Goal: Transaction & Acquisition: Purchase product/service

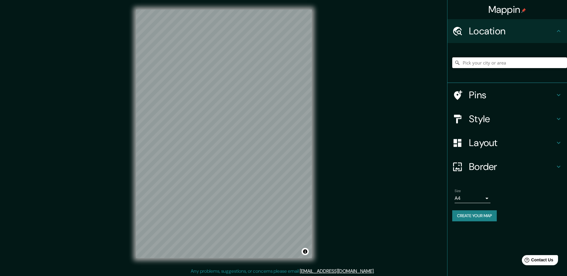
click at [495, 62] on input "Pick your city or area" at bounding box center [509, 62] width 115 height 11
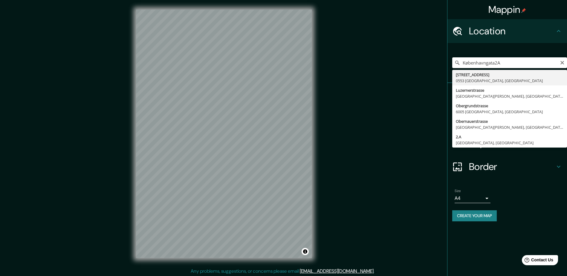
type input "Københavngata 2a, 0553 Oslo, Norway"
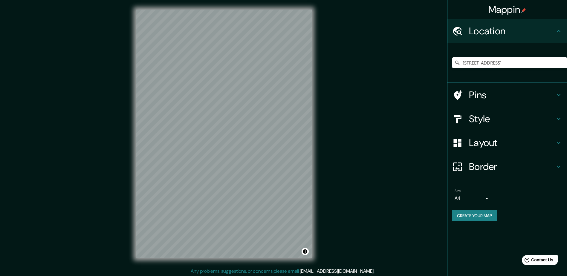
click at [482, 91] on h4 "Pins" at bounding box center [512, 95] width 86 height 12
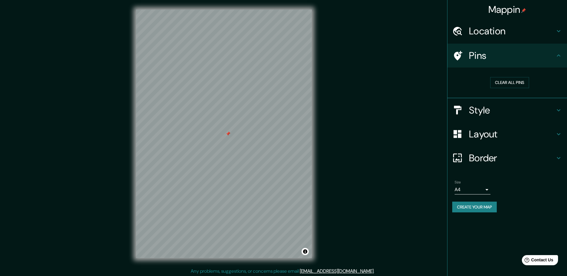
click at [485, 111] on h4 "Style" at bounding box center [512, 110] width 86 height 12
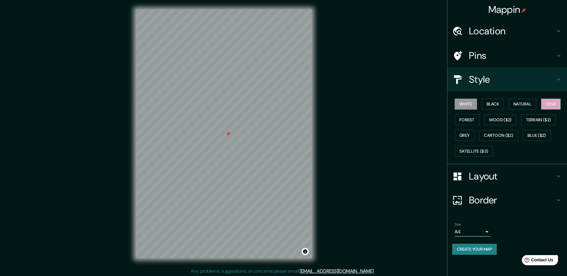
click at [555, 103] on button "Love" at bounding box center [551, 104] width 20 height 11
click at [485, 176] on h4 "Layout" at bounding box center [512, 176] width 86 height 12
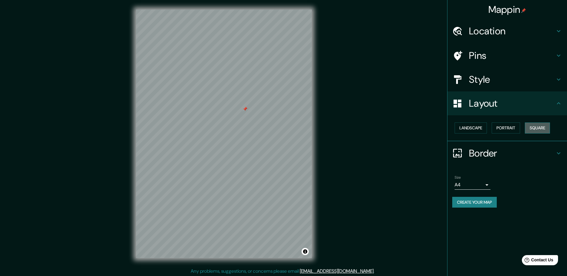
click at [548, 131] on button "Square" at bounding box center [537, 128] width 25 height 11
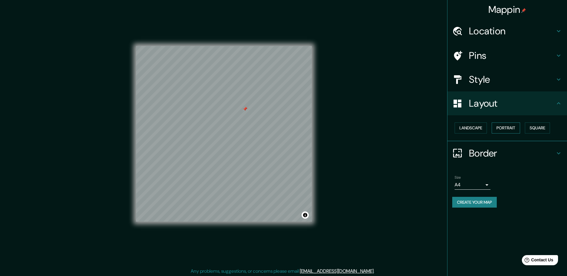
click at [517, 128] on button "Portrait" at bounding box center [506, 128] width 28 height 11
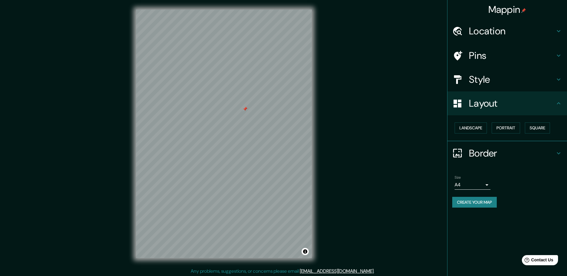
click at [485, 154] on h4 "Border" at bounding box center [512, 153] width 86 height 12
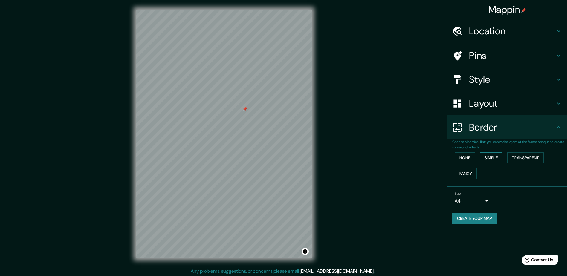
click at [492, 158] on button "Simple" at bounding box center [491, 157] width 23 height 11
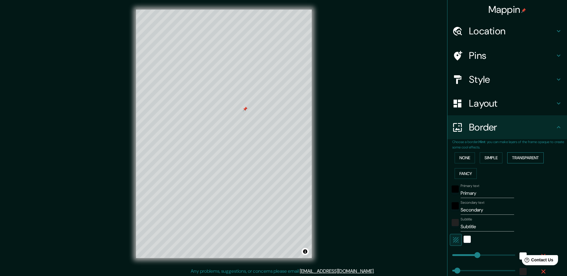
click at [523, 159] on button "Transparent" at bounding box center [525, 157] width 36 height 11
drag, startPoint x: 477, startPoint y: 194, endPoint x: 427, endPoint y: 189, distance: 50.2
click at [427, 189] on div "Mappin Location Københavngata 2a, 0553 Oslo, Norway Pins Style Layout Border Ch…" at bounding box center [283, 138] width 567 height 277
type input "H"
type input "282"
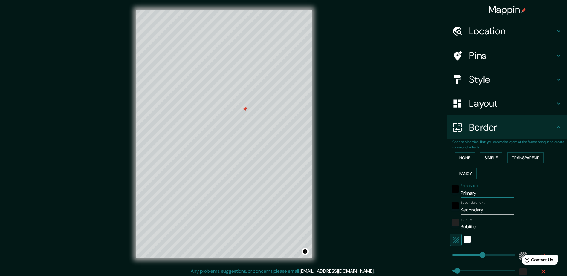
type input "47"
type input "Ho"
type input "282"
type input "47"
type input "Hom"
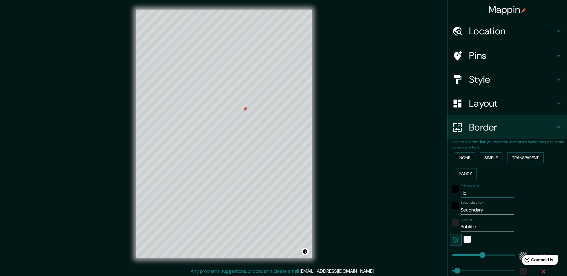
type input "282"
type input "47"
type input "Home"
type input "282"
type input "47"
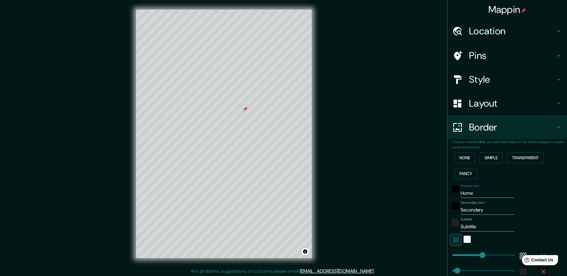
type input "Home"
drag, startPoint x: 487, startPoint y: 207, endPoint x: 433, endPoint y: 204, distance: 54.2
click at [433, 204] on div "Mappin Location Københavngata 2a, 0553 Oslo, Norway Pins Style Layout Border Ch…" at bounding box center [283, 138] width 567 height 277
type input "282"
type input "47"
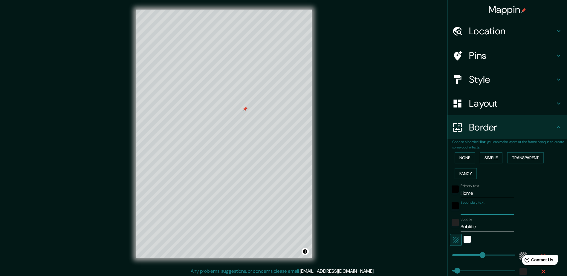
type input "O"
type input "282"
type input "47"
type input "Os"
type input "282"
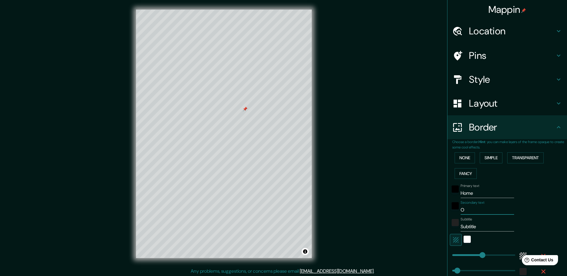
type input "47"
type input "Osl"
type input "282"
type input "47"
type input "Oslo"
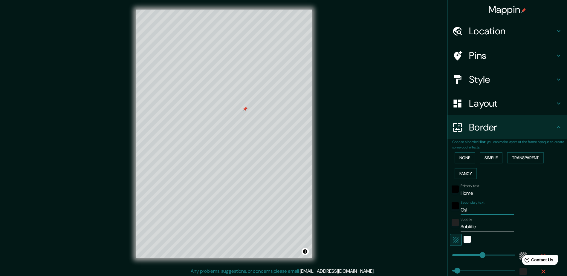
type input "282"
type input "47"
type input "Oslo"
drag, startPoint x: 475, startPoint y: 227, endPoint x: 439, endPoint y: 227, distance: 35.9
click at [439, 227] on div "Mappin Location Københavngata 2a, 0553 Oslo, Norway Pins Style Layout Border Ch…" at bounding box center [283, 138] width 567 height 277
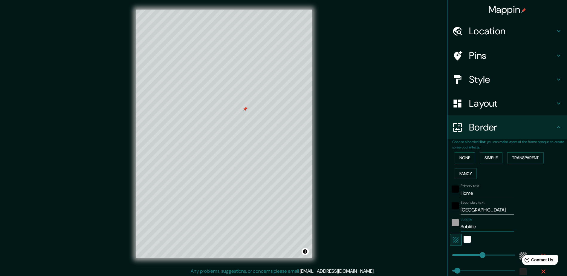
type input "282"
type input "47"
drag, startPoint x: 474, startPoint y: 211, endPoint x: 443, endPoint y: 210, distance: 31.1
click at [447, 210] on div "Choose a border. Hint : you can make layers of the frame opaque to create some …" at bounding box center [507, 217] width 120 height 157
type input "282"
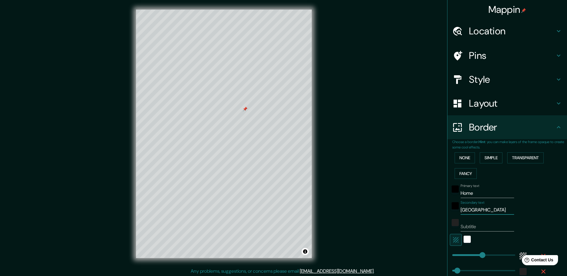
type input "47"
type input "K"
type input "282"
type input "47"
type input "Kø"
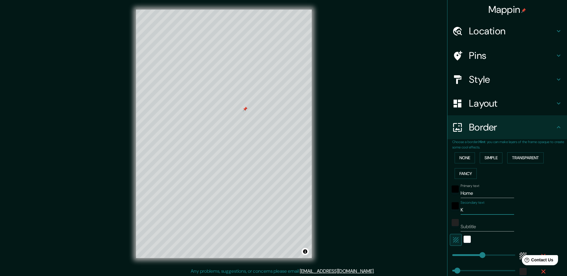
type input "282"
type input "47"
type input "Køb"
type input "282"
type input "47"
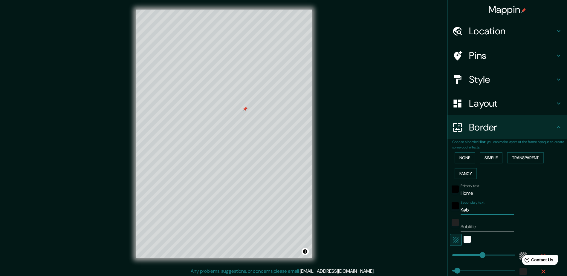
type input "Købe"
type input "282"
type input "47"
type input "Køben"
type input "282"
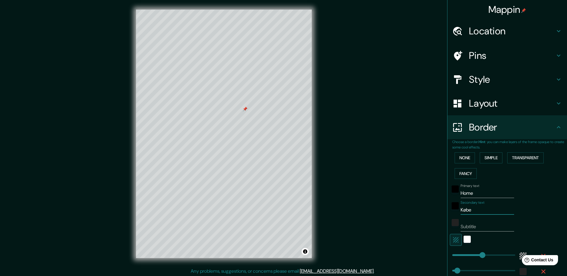
type input "47"
type input "Københ"
type input "282"
type input "47"
type input "Københa"
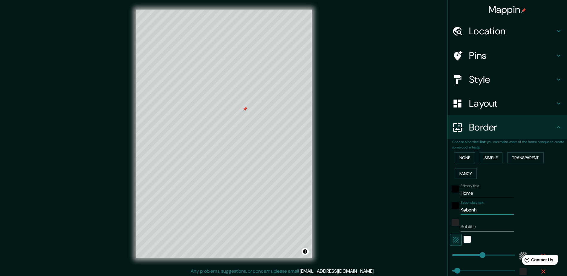
type input "282"
type input "47"
type input "Københav"
type input "282"
type input "47"
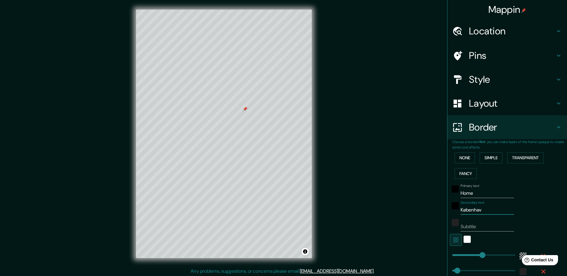
type input "København"
type input "282"
type input "47"
type input "Københavng"
type input "282"
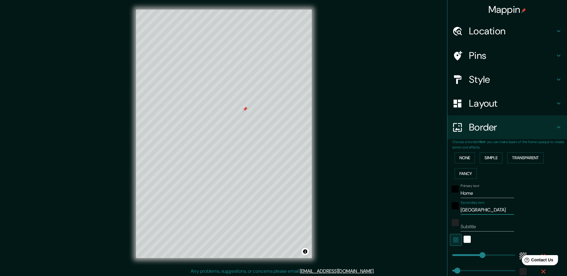
type input "47"
type input "Københavnga"
type input "282"
type input "47"
type input "Københavngat"
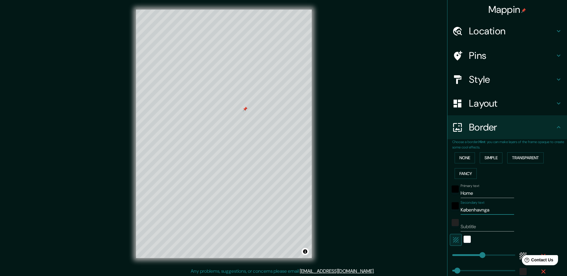
type input "282"
type input "47"
type input "Københavngata"
type input "282"
type input "47"
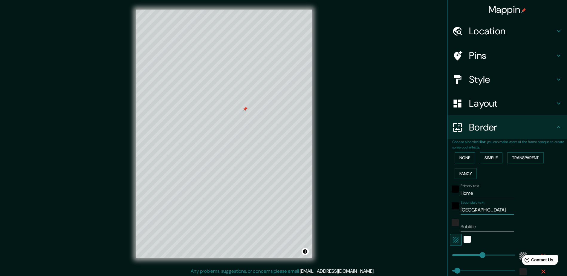
type input "Københavngata"
type input "282"
type input "47"
type input "Københavngata a"
type input "282"
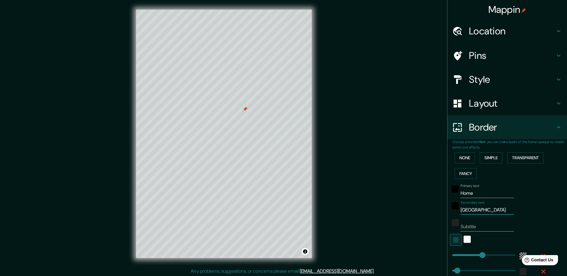
type input "47"
type input "Københavngata a\"
type input "282"
type input "47"
type input "Københavngata a\2"
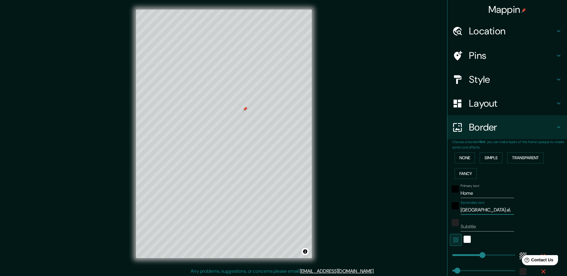
type input "282"
type input "47"
type input "Københavngata a\2a"
type input "282"
type input "47"
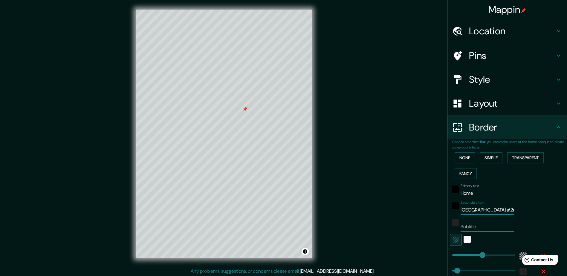
type input "Københavngata a\2"
type input "282"
type input "47"
type input "Københavngata a\"
type input "282"
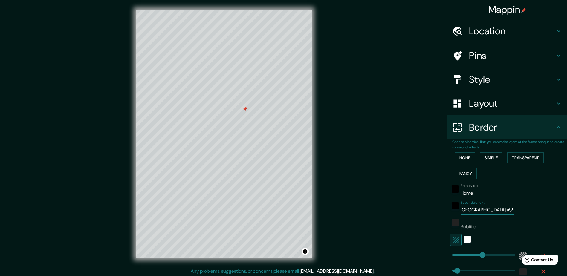
type input "47"
type input "Københavngata a"
type input "282"
type input "47"
type input "Københavngata"
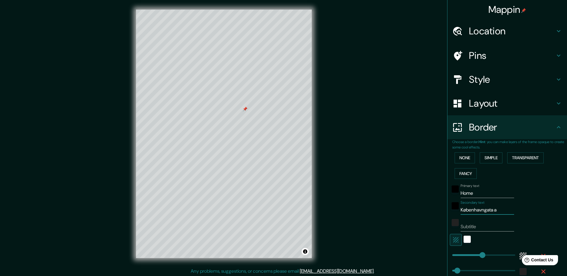
type input "282"
type input "47"
type input "Københavngata 2"
type input "282"
type input "47"
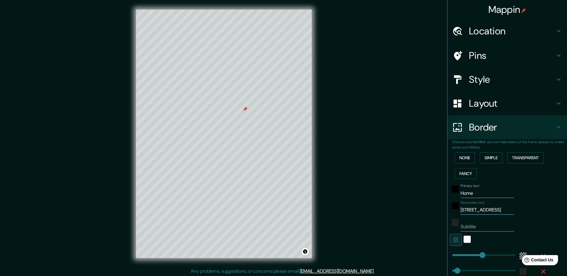
type input "Københavngata 2a"
type input "282"
type input "47"
type input "Københavngata 2a"
click at [479, 225] on input "Subtitle" at bounding box center [488, 227] width 54 height 10
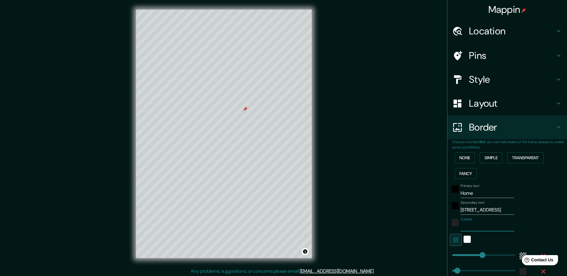
type input "O"
type input "282"
type input "47"
type input "Os"
type input "282"
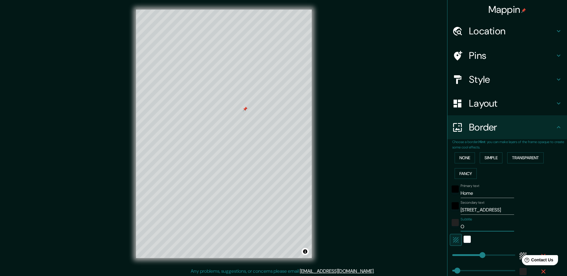
type input "47"
type input "Osl"
type input "282"
type input "47"
type input "Oslo"
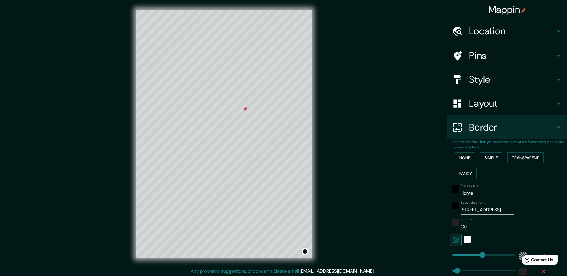
type input "282"
type input "47"
type input "Oslo"
click at [461, 192] on input "Home" at bounding box center [488, 194] width 54 height 10
type input "OHome"
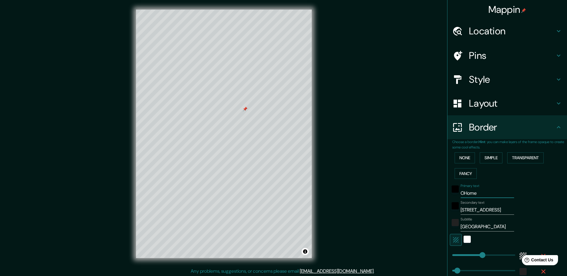
type input "282"
type input "47"
type input "OuHome"
type input "282"
type input "47"
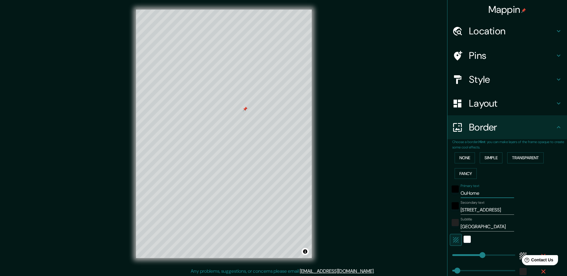
type input "OurHome"
type input "282"
type input "47"
type input "Our Home"
type input "282"
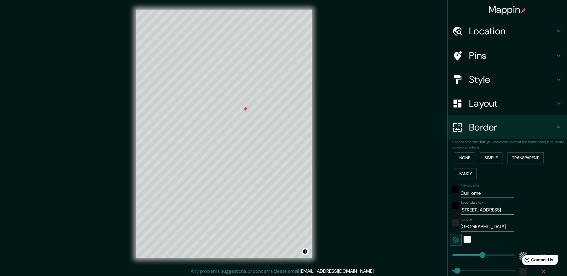
type input "47"
click at [382, 195] on div "Mappin Location Københavngata 2a, 0553 Oslo, Norway Pins Style Layout Border Ch…" at bounding box center [283, 138] width 567 height 277
click at [465, 193] on input "Our Home" at bounding box center [488, 194] width 54 height 10
type input "OurHome"
type input "282"
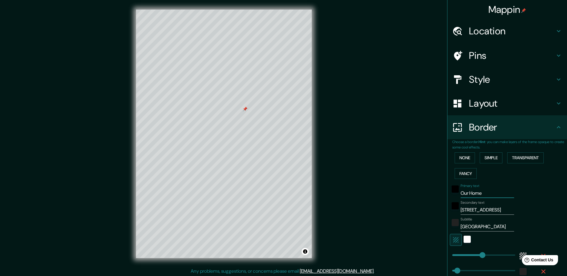
type input "47"
type input "OuHome"
type input "282"
type input "47"
type input "OHome"
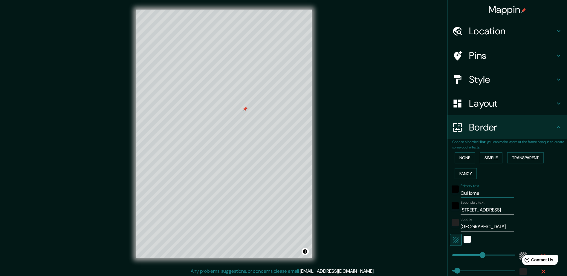
type input "282"
type input "47"
type input "Home"
type input "282"
type input "47"
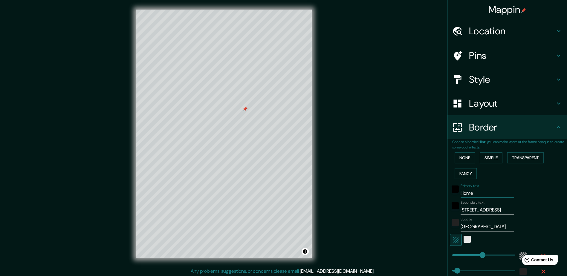
type input "Home"
click at [465, 240] on div "white" at bounding box center [467, 239] width 7 height 7
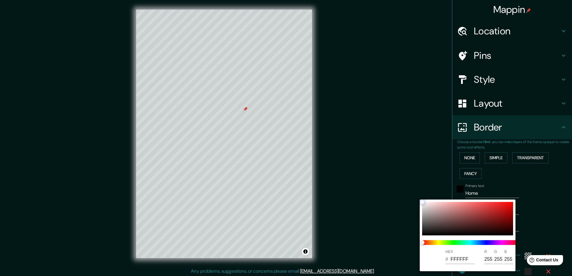
click at [467, 219] on div at bounding box center [467, 218] width 91 height 33
type input "282"
type input "47"
type input "7A3D3D"
type input "122"
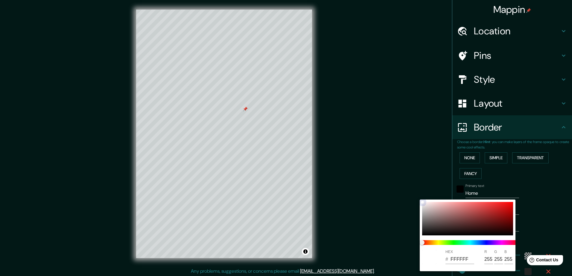
type input "61"
click at [424, 204] on div at bounding box center [467, 218] width 91 height 33
type input "282"
type input "47"
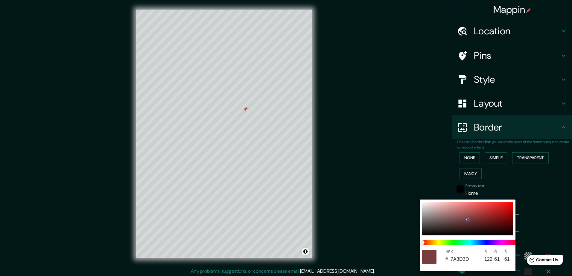
type input "EFE9E9"
type input "239"
type input "233"
type input "282"
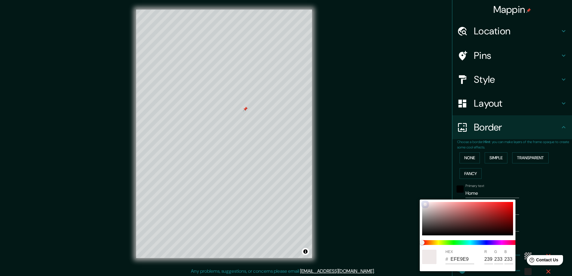
type input "47"
type input "F8F8F8"
type input "248"
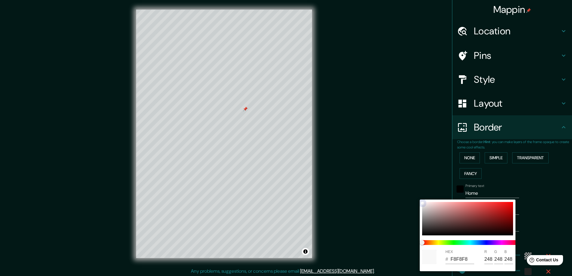
type input "282"
type input "47"
type input "2E0101"
type input "46"
type input "1"
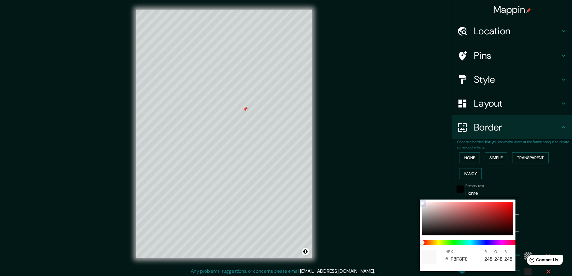
type input "1"
drag, startPoint x: 423, startPoint y: 204, endPoint x: 496, endPoint y: 225, distance: 75.9
click at [536, 242] on div "HEX # 2E0101 R 46 G 1 B 1" at bounding box center [286, 138] width 572 height 276
click at [453, 207] on div at bounding box center [467, 218] width 91 height 33
type input "282"
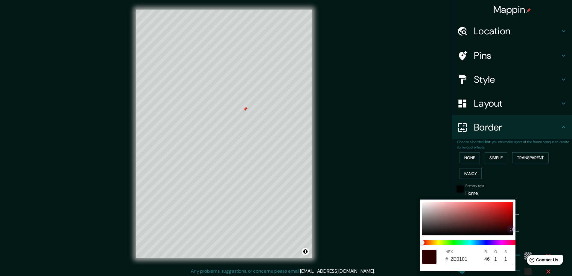
type input "47"
type input "DA9090"
type input "218"
type input "144"
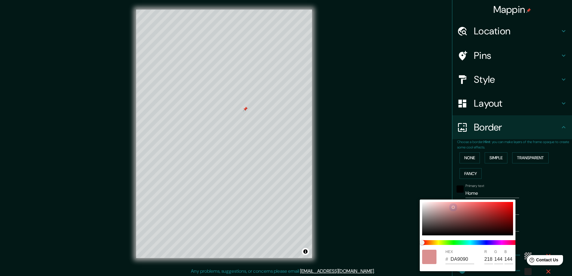
type input "282"
type input "47"
type input "F8E4E4"
type input "248"
type input "228"
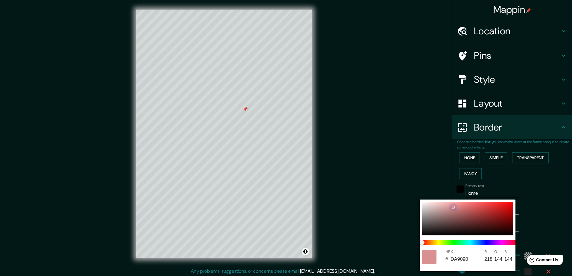
type input "228"
drag, startPoint x: 454, startPoint y: 207, endPoint x: 414, endPoint y: 202, distance: 40.4
click at [414, 202] on div "HEX # F8E4E4 R 248 G 228 B 228" at bounding box center [286, 138] width 572 height 276
click at [412, 202] on div at bounding box center [286, 138] width 572 height 276
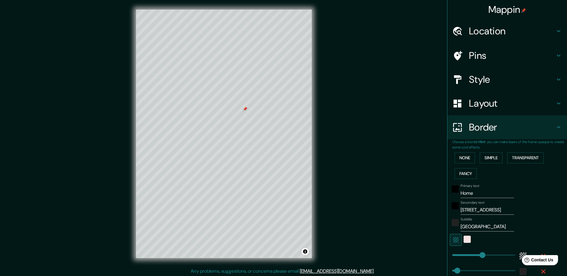
click at [453, 240] on icon "button" at bounding box center [455, 239] width 5 height 5
type input "282"
type input "47"
click at [452, 239] on icon "button" at bounding box center [455, 239] width 7 height 7
type input "282"
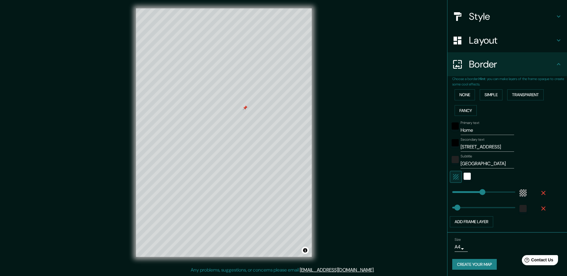
scroll to position [64, 0]
type input "47"
click at [480, 261] on button "Create your map" at bounding box center [474, 263] width 45 height 11
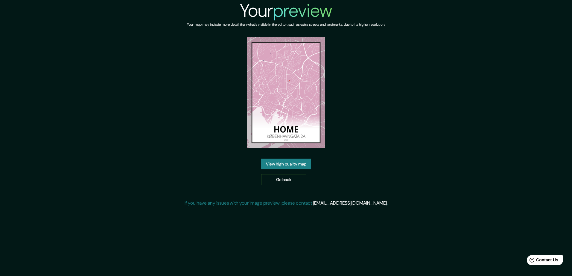
click at [301, 162] on link "View high quality map" at bounding box center [286, 164] width 50 height 11
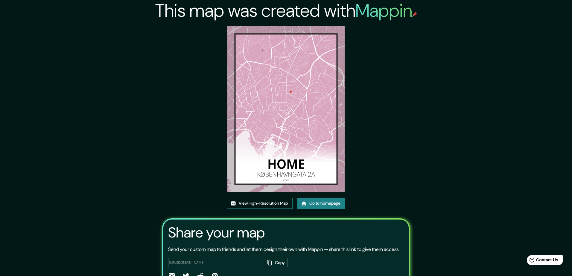
click at [258, 198] on link "View High-Resolution Map" at bounding box center [260, 203] width 66 height 11
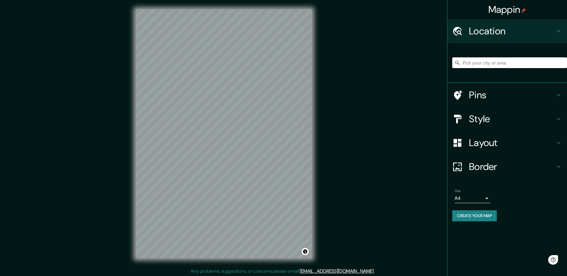
click at [480, 68] on input "Pick your city or area" at bounding box center [509, 62] width 115 height 11
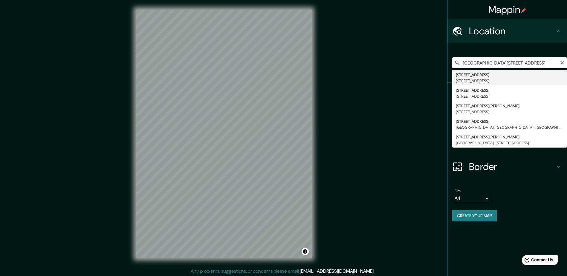
type input "[STREET_ADDRESS]"
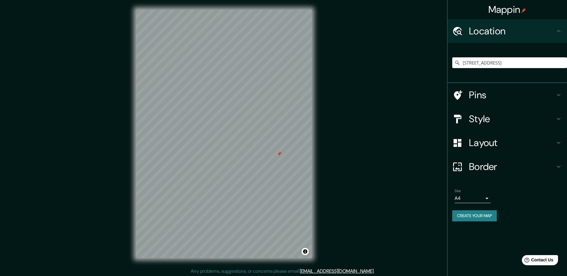
click at [475, 120] on h4 "Style" at bounding box center [512, 119] width 86 height 12
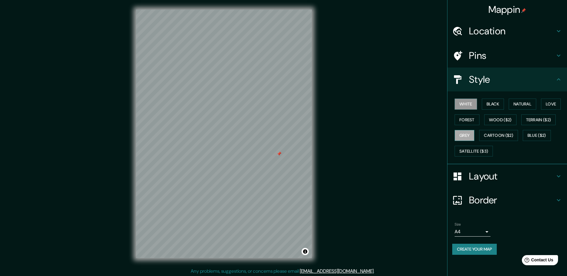
click at [466, 136] on button "Grey" at bounding box center [465, 135] width 20 height 11
click at [461, 105] on button "White" at bounding box center [466, 104] width 22 height 11
click at [493, 102] on button "Black" at bounding box center [493, 104] width 22 height 11
click at [462, 120] on button "Forest" at bounding box center [467, 119] width 25 height 11
click at [492, 194] on h4 "Border" at bounding box center [512, 200] width 86 height 12
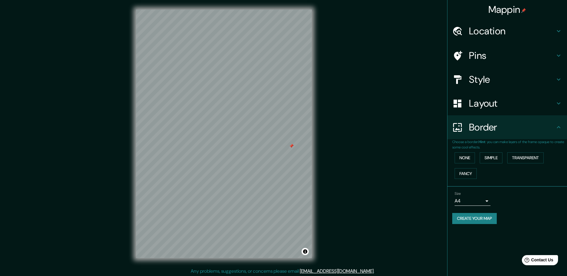
click at [480, 158] on div "None Simple Transparent Fancy" at bounding box center [509, 165] width 115 height 31
click at [483, 158] on button "Simple" at bounding box center [491, 157] width 23 height 11
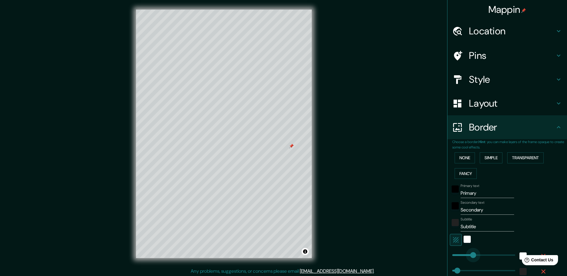
type input "0"
drag, startPoint x: 473, startPoint y: 254, endPoint x: 433, endPoint y: 253, distance: 39.5
type input "47"
type input "533"
drag, startPoint x: 448, startPoint y: 253, endPoint x: 506, endPoint y: 255, distance: 58.3
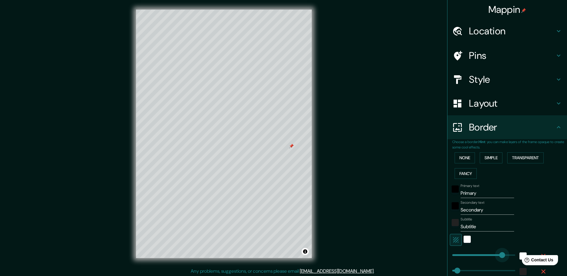
type input "47"
type input "0"
drag, startPoint x: 507, startPoint y: 255, endPoint x: 426, endPoint y: 251, distance: 81.4
type input "47"
click at [473, 192] on input "Primary" at bounding box center [488, 194] width 54 height 10
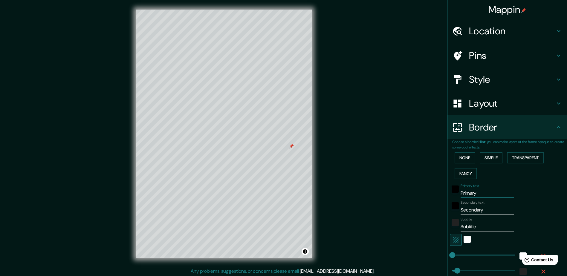
drag, startPoint x: 475, startPoint y: 192, endPoint x: 452, endPoint y: 193, distance: 22.7
click at [452, 193] on div "Primary text Primary" at bounding box center [499, 191] width 98 height 14
type input "B"
type input "47"
type input "Be"
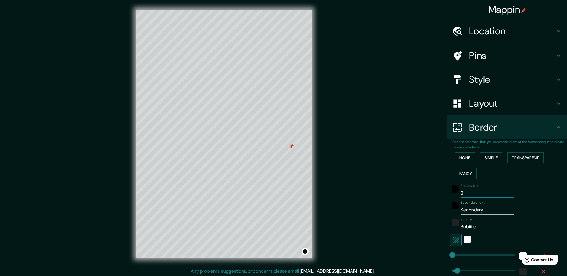
type input "47"
type input "Bec"
type input "47"
type input "Beco"
type input "47"
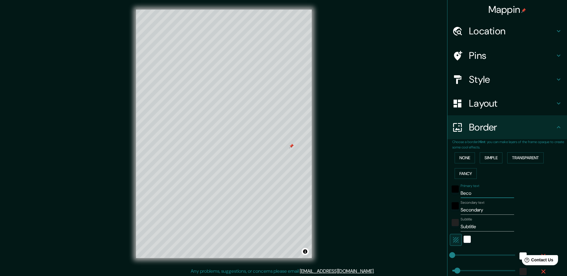
type input "Becom"
type input "47"
type input "Becomi"
type input "47"
type input "Becomin"
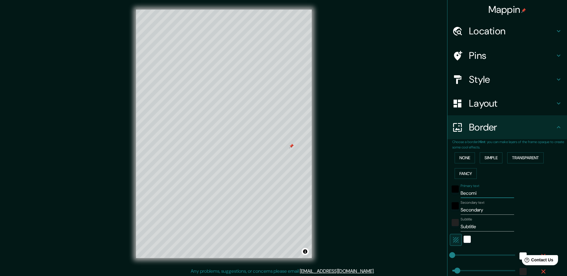
type input "47"
type input "Becoming"
type input "47"
type input "Becomin"
type input "47"
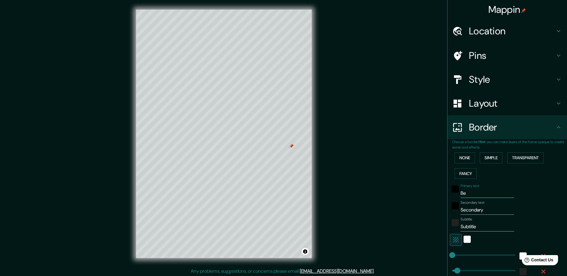
type input "B"
type input "47"
type input "G"
type input "47"
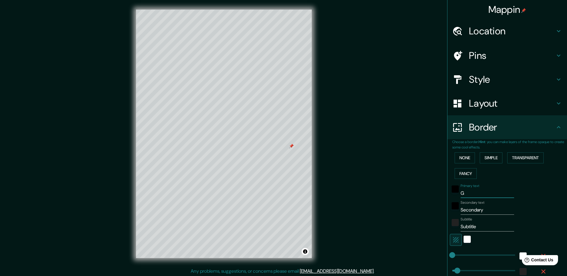
type input "Gr"
type input "47"
type input "Gro"
type input "47"
type input "Grow"
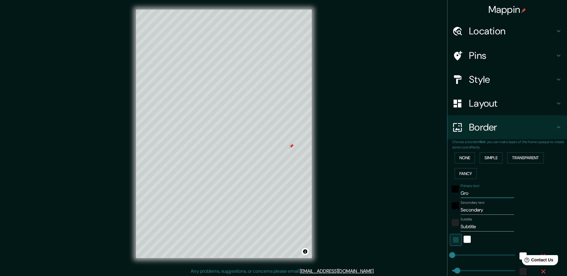
type input "47"
type input "Growi"
type input "47"
type input "Growin"
type input "47"
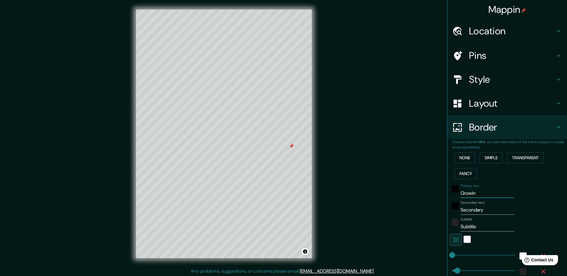
type input "Growing"
type input "47"
type input "Growing"
type input "47"
type input "Growing L"
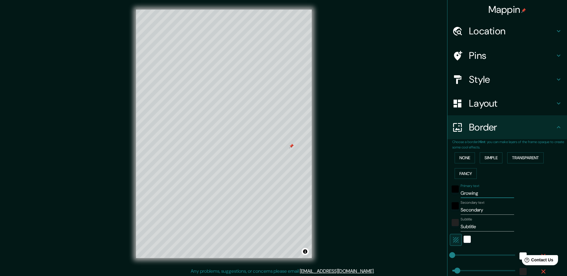
type input "47"
type input "Growing Lo"
type input "47"
type input "Growing Lov"
type input "47"
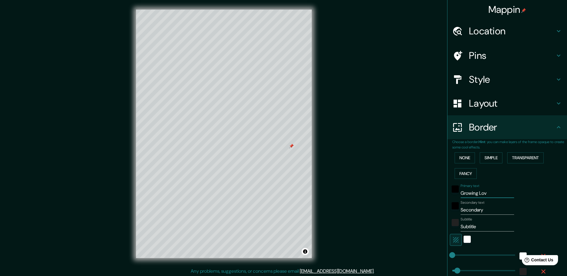
type input "Growing Love"
type input "47"
drag, startPoint x: 488, startPoint y: 193, endPoint x: 456, endPoint y: 193, distance: 31.4
click at [461, 193] on input "Growing Love" at bounding box center [488, 194] width 54 height 10
type input "47"
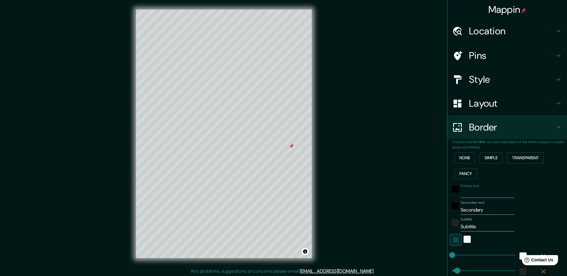
type input "W"
type input "47"
type input "Wh"
type input "47"
type input "Whe"
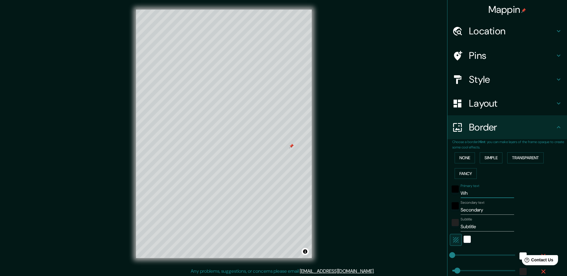
type input "47"
type input "Wher"
type input "47"
type input "Where"
type input "47"
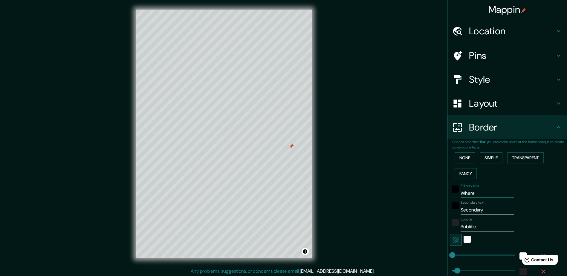
type input "Where"
type input "47"
type input "Where L"
type input "47"
type input "Where Lo"
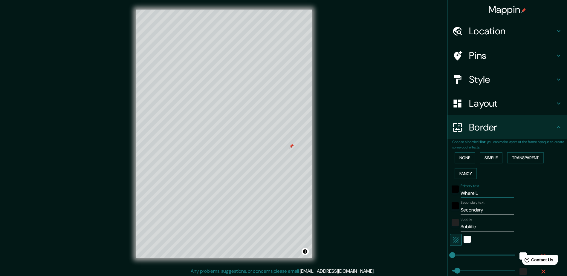
type input "47"
type input "Where Lov"
type input "47"
type input "Where Love"
type input "47"
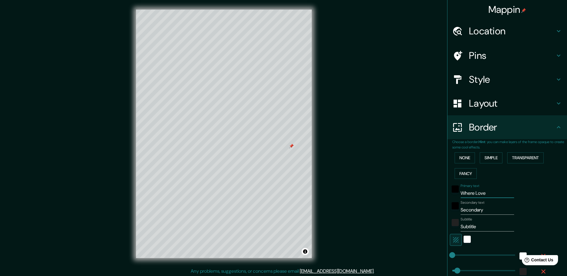
type input "Where Love"
type input "47"
type input "Where Love G"
type input "47"
type input "Where Love Gr"
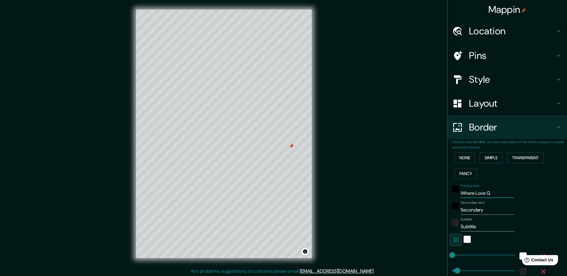
type input "47"
type input "Where Love G"
type input "47"
type input "Where Love"
type input "47"
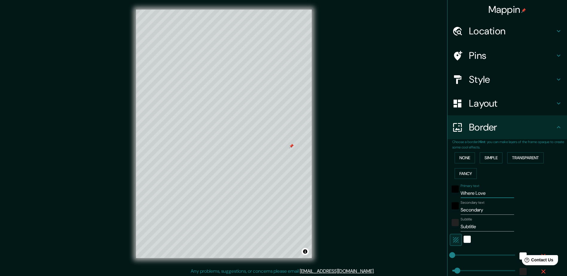
type input "Where Love"
type input "47"
type input "Where Lov"
type input "47"
type input "Whe"
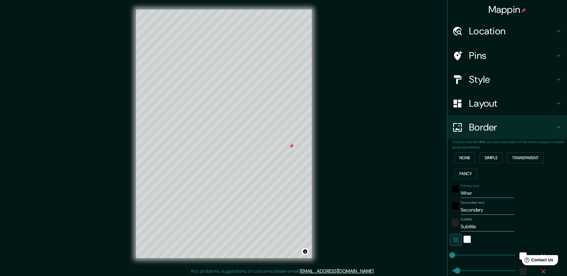
type input "47"
type input "Wh"
type input "47"
type input "W"
type input "47"
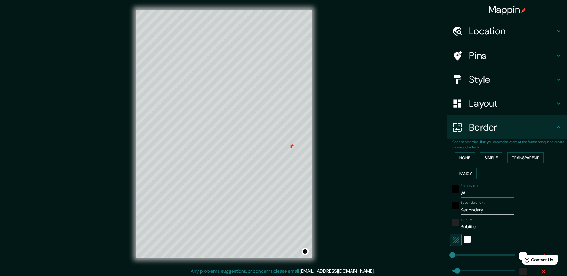
type input "47"
type input "V"
type input "47"
type input "Vi"
type input "47"
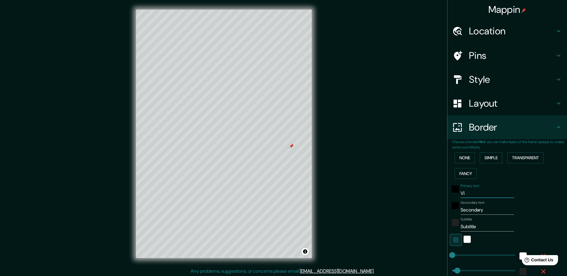
type input "Vis"
type input "47"
type input "Visi"
type input "47"
type input "Vis"
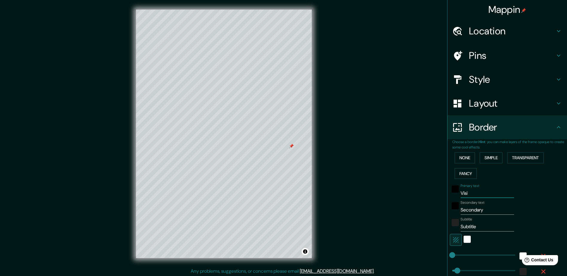
type input "47"
type input "Vi"
type input "47"
type input "V"
type input "47"
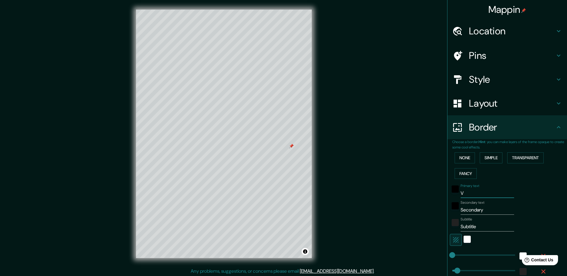
type input "47"
click at [468, 191] on input "Primary text" at bounding box center [488, 194] width 54 height 10
type input "A"
type input "47"
type input "A"
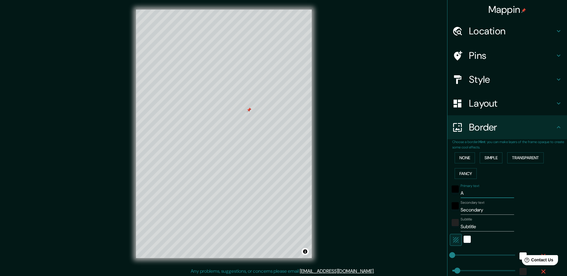
type input "47"
type input "A s"
type input "47"
type input "A se"
type input "47"
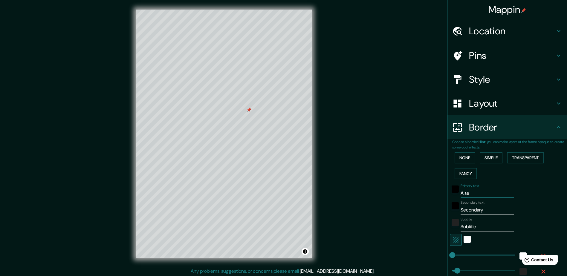
type input "A sec"
type input "47"
type input "A seco"
type input "47"
type input "A secon"
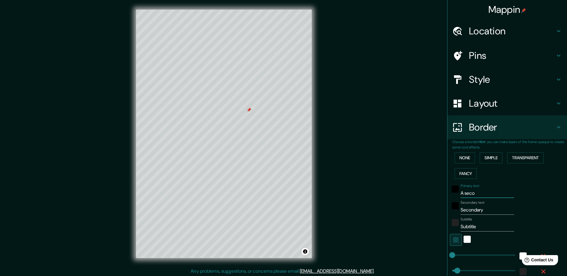
type input "47"
type input "A seconf"
type input "47"
type input "A seconf"
type input "47"
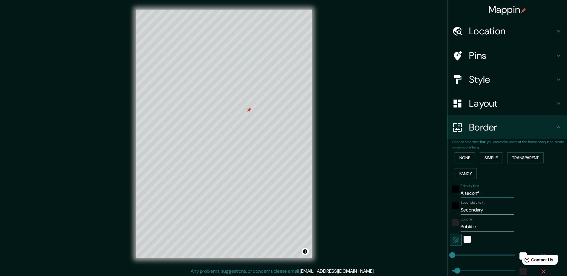
type input "A seconf"
type input "47"
type input "A secon"
type input "47"
type input "A second"
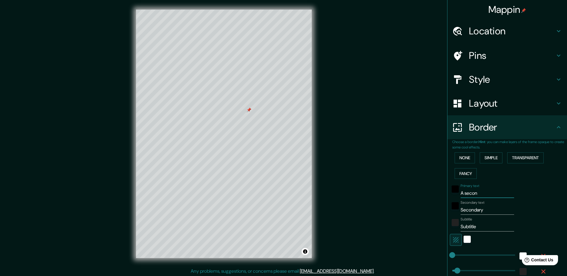
type input "47"
type input "A second"
type input "47"
type input "A second h"
type input "47"
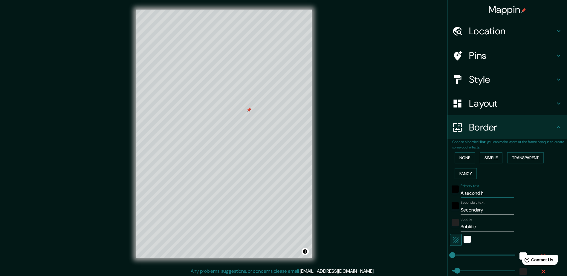
type input "A second ho"
type input "47"
type input "A second hom"
type input "47"
type input "A second home"
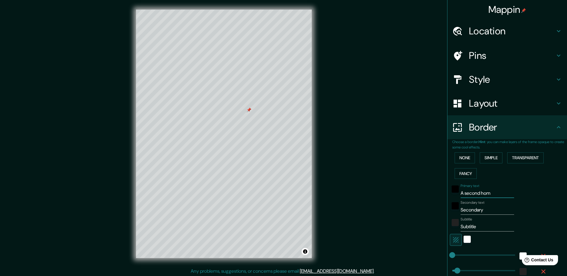
type input "47"
type input "A second hom"
type input "47"
type input "A seco"
type input "47"
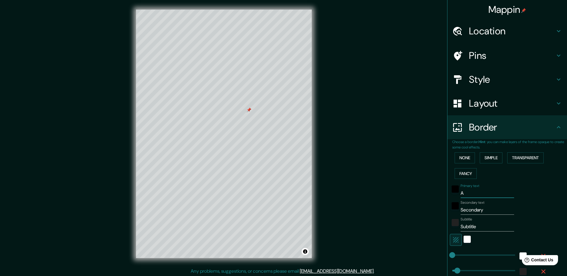
type input "A"
type input "47"
type input "v"
type input "47"
type input "vi"
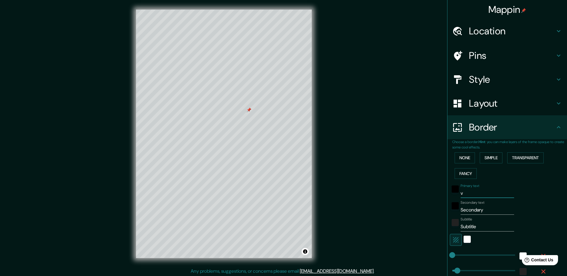
type input "47"
type input "vis"
type input "47"
type input "visi"
type input "47"
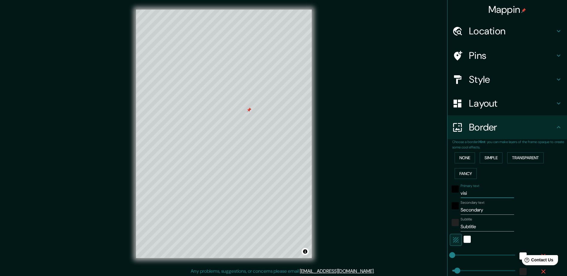
type input "visit"
type input "47"
type input "visitb"
type input "47"
type input "visitbf"
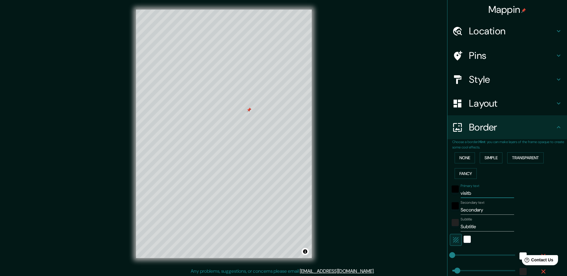
type input "47"
type input "visitb"
type input "47"
type input "visit"
type input "47"
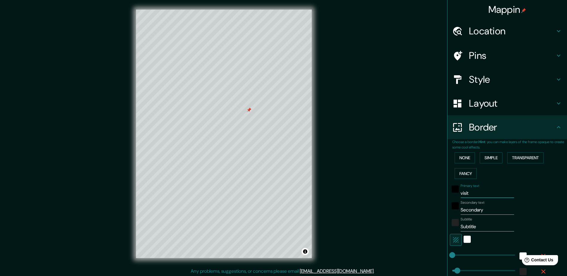
type input "visi"
type input "47"
type input "vis"
type input "47"
type input "vi"
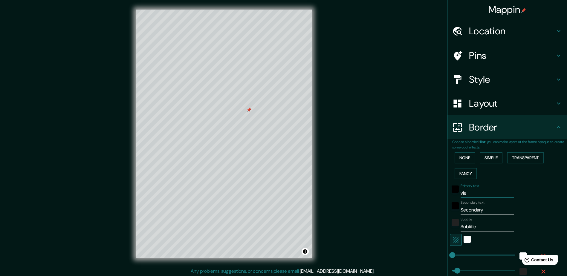
type input "47"
type input "v"
type input "47"
type input "W"
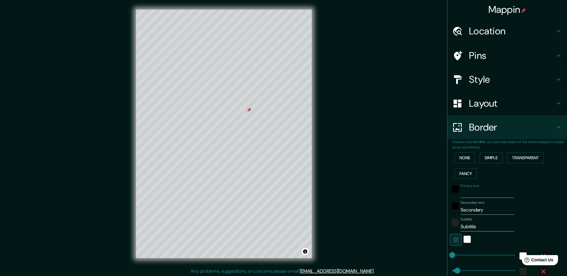
type input "47"
type input "Wh"
type input "47"
type input "Whe"
type input "47"
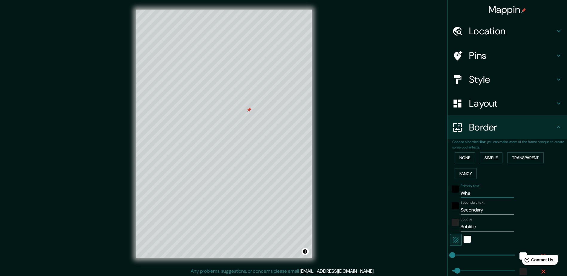
type input "Wher"
type input "47"
type input "Where"
type input "47"
type input "Where"
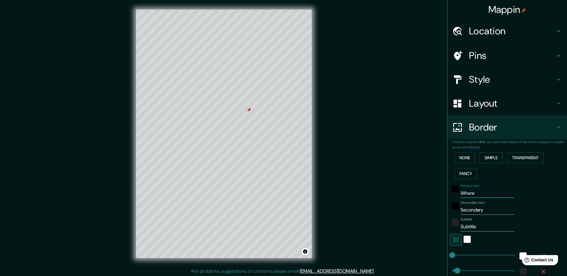
type input "47"
type input "Where w"
type input "47"
type input "Where we"
type input "47"
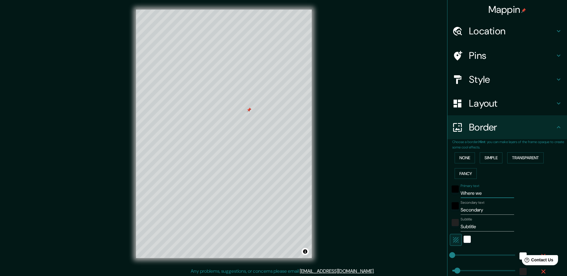
type input "Where weg"
type input "47"
drag, startPoint x: 471, startPoint y: 193, endPoint x: 438, endPoint y: 194, distance: 33.2
click at [438, 194] on div "Mappin Location [STREET_ADDRESS] Pins Style Layout Border Choose a border. Hint…" at bounding box center [283, 138] width 567 height 277
click at [493, 195] on input "Where we grow" at bounding box center [488, 194] width 54 height 10
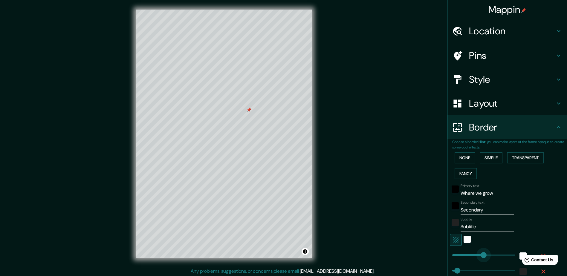
drag, startPoint x: 448, startPoint y: 257, endPoint x: 491, endPoint y: 261, distance: 43.5
drag, startPoint x: 491, startPoint y: 257, endPoint x: 429, endPoint y: 251, distance: 61.6
drag, startPoint x: 453, startPoint y: 270, endPoint x: 501, endPoint y: 273, distance: 48.2
drag, startPoint x: 501, startPoint y: 273, endPoint x: 424, endPoint y: 265, distance: 77.5
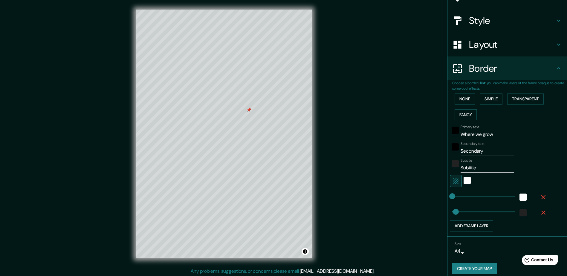
scroll to position [64, 0]
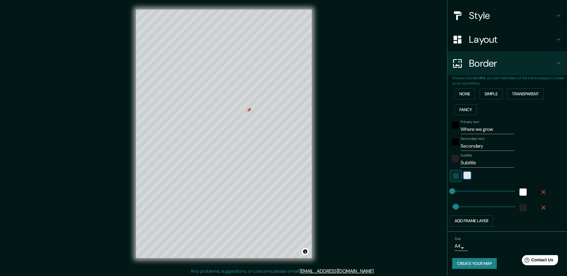
click at [464, 176] on div "white" at bounding box center [467, 175] width 7 height 7
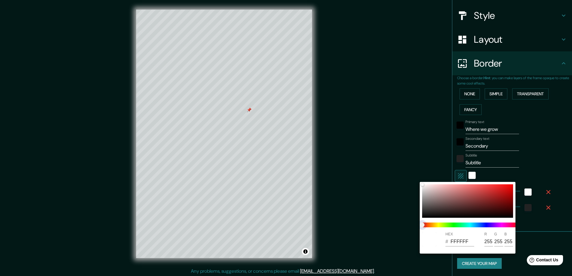
click at [455, 226] on span at bounding box center [470, 225] width 96 height 5
drag, startPoint x: 424, startPoint y: 224, endPoint x: 458, endPoint y: 225, distance: 34.4
click at [458, 225] on span at bounding box center [470, 225] width 96 height 5
drag, startPoint x: 422, startPoint y: 224, endPoint x: 461, endPoint y: 226, distance: 38.9
click at [461, 226] on span at bounding box center [470, 225] width 96 height 5
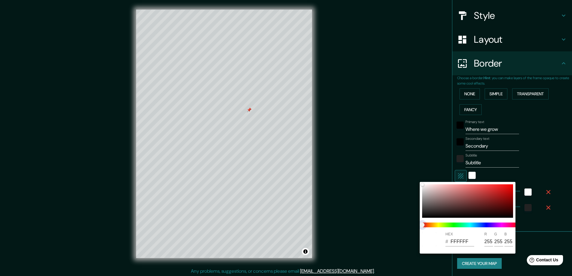
click at [461, 226] on span at bounding box center [470, 225] width 96 height 5
drag, startPoint x: 420, startPoint y: 185, endPoint x: 423, endPoint y: 185, distance: 3.0
click at [423, 185] on div "HEX # FFFFFF R 255 G 255 B 255" at bounding box center [467, 218] width 96 height 72
drag, startPoint x: 423, startPoint y: 185, endPoint x: 436, endPoint y: 191, distance: 13.9
click at [425, 187] on div at bounding box center [424, 185] width 2 height 2
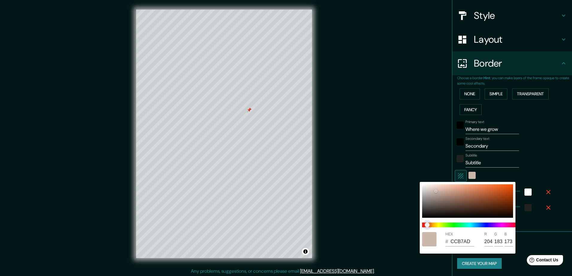
drag, startPoint x: 423, startPoint y: 227, endPoint x: 427, endPoint y: 228, distance: 4.2
click at [427, 227] on span "color slider" at bounding box center [426, 225] width 5 height 5
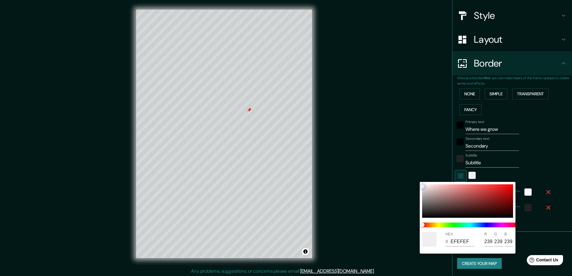
drag, startPoint x: 436, startPoint y: 191, endPoint x: 416, endPoint y: 182, distance: 21.4
click at [416, 182] on div "HEX # EFEFEF R 239 G 239 B 239" at bounding box center [286, 138] width 572 height 276
click at [424, 155] on div at bounding box center [286, 138] width 572 height 276
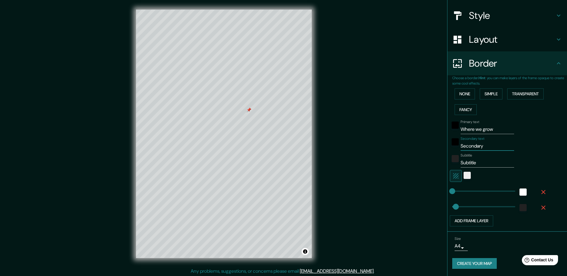
click at [480, 146] on input "Secondary" at bounding box center [488, 146] width 54 height 10
drag, startPoint x: 482, startPoint y: 146, endPoint x: 430, endPoint y: 149, distance: 51.8
click at [430, 149] on div "Mappin Location [STREET_ADDRESS] Pins Style Layout Border Choose a border. Hint…" at bounding box center [283, 138] width 567 height 277
drag, startPoint x: 476, startPoint y: 145, endPoint x: 403, endPoint y: 146, distance: 72.4
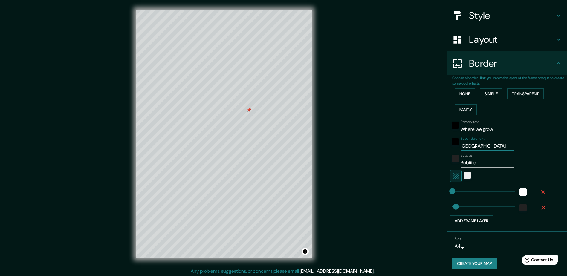
click at [403, 146] on div "Mappin Location [STREET_ADDRESS] Pins Style Layout Border Choose a border. Hint…" at bounding box center [283, 138] width 567 height 277
drag, startPoint x: 496, startPoint y: 128, endPoint x: 435, endPoint y: 130, distance: 61.0
click at [435, 130] on div "Mappin Location [STREET_ADDRESS] Pins Style Layout Border Choose a border. Hint…" at bounding box center [283, 138] width 567 height 277
click at [494, 142] on input "[GEOGRAPHIC_DATA]" at bounding box center [488, 146] width 54 height 10
drag, startPoint x: 494, startPoint y: 147, endPoint x: 435, endPoint y: 147, distance: 59.2
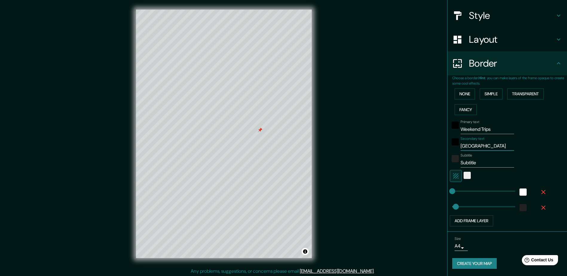
click at [435, 147] on div "Mappin Location [STREET_ADDRESS] Pins Style Layout Border Choose a border. Hint…" at bounding box center [283, 138] width 567 height 277
drag, startPoint x: 477, startPoint y: 161, endPoint x: 441, endPoint y: 165, distance: 35.5
click at [441, 165] on div "Mappin Location [STREET_ADDRESS] Pins Style Layout Border Choose a border. Hint…" at bounding box center [283, 138] width 567 height 277
click at [381, 157] on div "Mappin Location [STREET_ADDRESS] Pins Style Layout Border Choose a border. Hint…" at bounding box center [283, 138] width 567 height 277
click at [464, 176] on div "color-EFEFEF" at bounding box center [467, 175] width 7 height 7
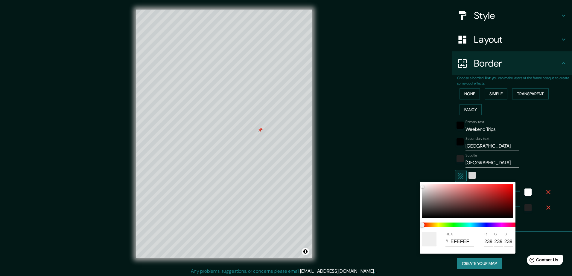
click at [461, 176] on div at bounding box center [286, 138] width 572 height 276
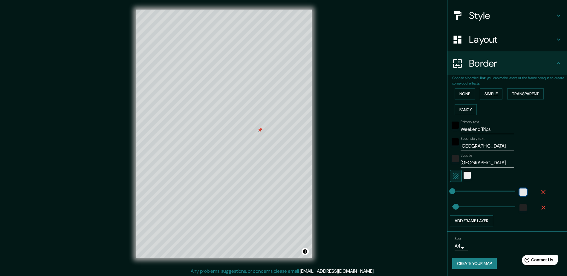
click at [522, 191] on div "white" at bounding box center [523, 192] width 7 height 7
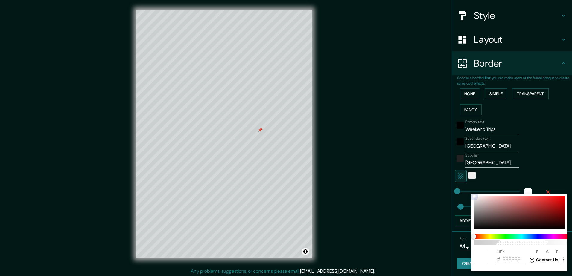
click at [500, 217] on div at bounding box center [518, 212] width 91 height 33
drag, startPoint x: 499, startPoint y: 218, endPoint x: 495, endPoint y: 189, distance: 29.5
click at [495, 189] on div "100 HEX # ED6060 R 237 G 96 B 96" at bounding box center [286, 138] width 572 height 276
drag, startPoint x: 528, startPoint y: 198, endPoint x: 459, endPoint y: 209, distance: 69.2
click at [459, 209] on div "100 HEX # D6B9B9 R 214 G 185 B 185" at bounding box center [286, 138] width 572 height 276
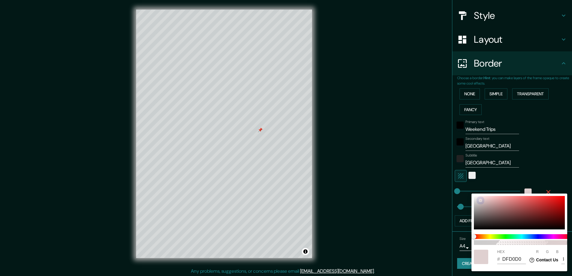
drag, startPoint x: 470, startPoint y: 199, endPoint x: 455, endPoint y: 188, distance: 18.4
click at [455, 188] on div "100 HEX # DFD0D0 R 223 G 208 B 208" at bounding box center [286, 138] width 572 height 276
click at [469, 174] on div at bounding box center [286, 138] width 572 height 276
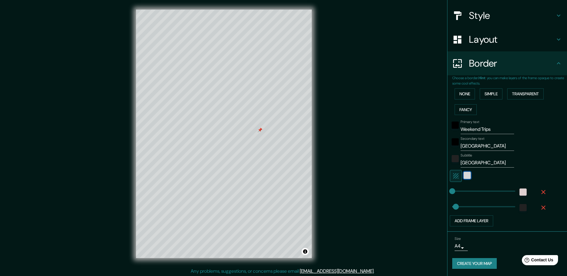
click at [464, 176] on div "color-EFEFEF" at bounding box center [467, 175] width 7 height 7
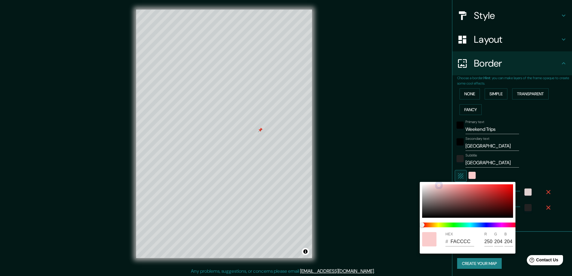
drag, startPoint x: 422, startPoint y: 186, endPoint x: 438, endPoint y: 185, distance: 16.8
click at [438, 185] on div at bounding box center [438, 185] width 2 height 2
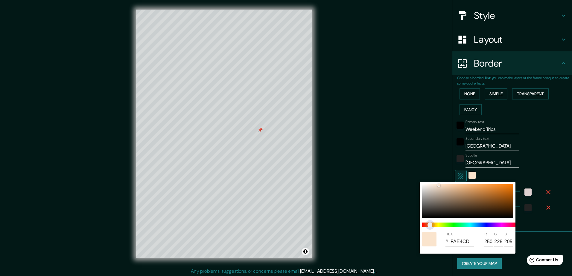
drag, startPoint x: 423, startPoint y: 224, endPoint x: 430, endPoint y: 225, distance: 7.6
click at [430, 225] on span "color slider" at bounding box center [429, 225] width 5 height 5
click at [359, 202] on div at bounding box center [286, 138] width 572 height 276
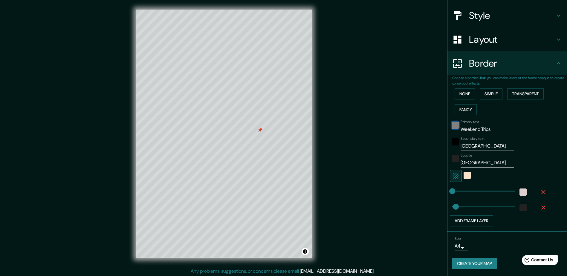
click at [452, 126] on div "black" at bounding box center [455, 125] width 7 height 7
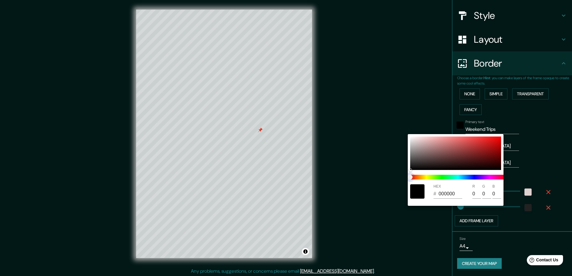
drag, startPoint x: 411, startPoint y: 177, endPoint x: 425, endPoint y: 177, distance: 13.5
click at [425, 177] on span at bounding box center [458, 177] width 96 height 5
drag, startPoint x: 413, startPoint y: 177, endPoint x: 439, endPoint y: 178, distance: 25.7
click at [439, 178] on span at bounding box center [458, 177] width 96 height 5
drag, startPoint x: 410, startPoint y: 168, endPoint x: 420, endPoint y: 169, distance: 10.2
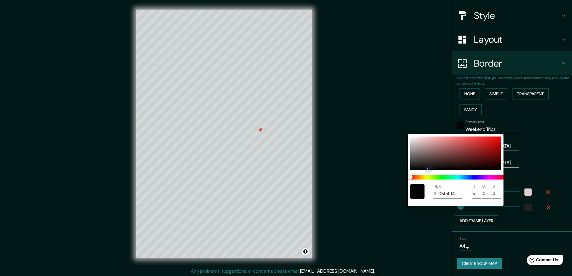
click at [420, 169] on div at bounding box center [455, 153] width 91 height 33
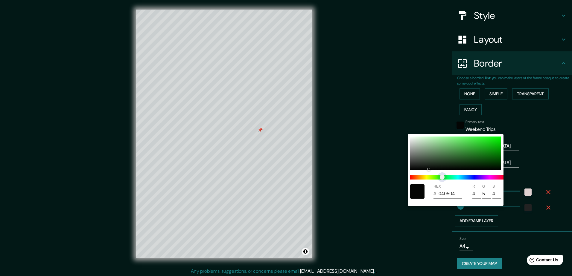
drag, startPoint x: 411, startPoint y: 177, endPoint x: 448, endPoint y: 176, distance: 36.8
click at [444, 176] on span "color slider" at bounding box center [441, 177] width 5 height 5
click at [444, 177] on span "color slider" at bounding box center [441, 177] width 5 height 5
drag, startPoint x: 442, startPoint y: 176, endPoint x: 445, endPoint y: 176, distance: 3.3
click at [444, 176] on span "color slider" at bounding box center [441, 177] width 5 height 5
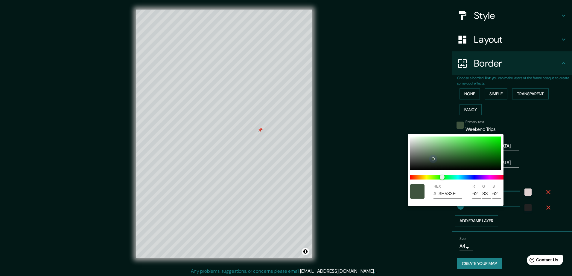
drag, startPoint x: 427, startPoint y: 168, endPoint x: 433, endPoint y: 159, distance: 10.6
click at [433, 159] on div at bounding box center [433, 159] width 2 height 2
drag, startPoint x: 457, startPoint y: 192, endPoint x: 434, endPoint y: 192, distance: 22.7
click at [434, 192] on div "# 3E533E" at bounding box center [447, 194] width 29 height 10
click at [397, 237] on div at bounding box center [286, 138] width 572 height 276
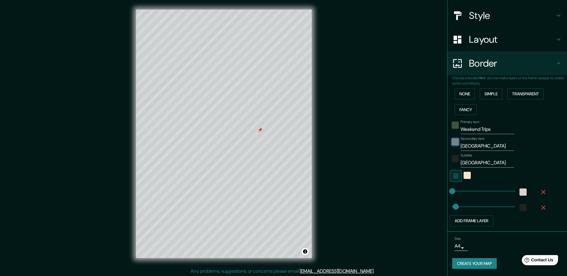
click at [452, 140] on div "black" at bounding box center [455, 141] width 7 height 7
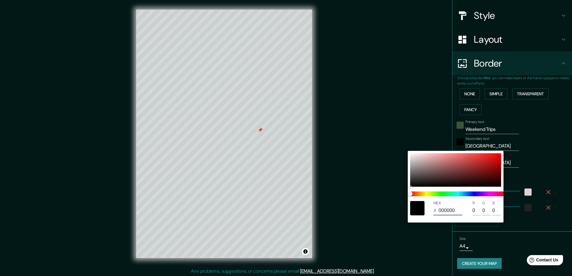
drag, startPoint x: 459, startPoint y: 211, endPoint x: 416, endPoint y: 209, distance: 43.1
click at [416, 209] on div "HEX # 000000 R 0 G 0 B 0" at bounding box center [455, 208] width 96 height 19
paste input "3E533E"
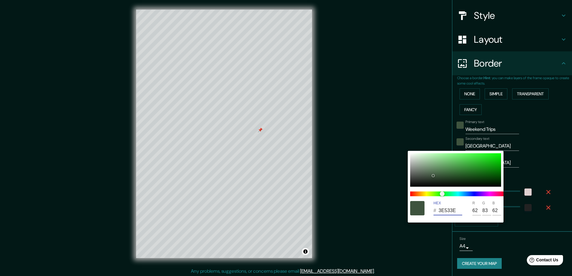
click at [369, 250] on div at bounding box center [286, 138] width 572 height 276
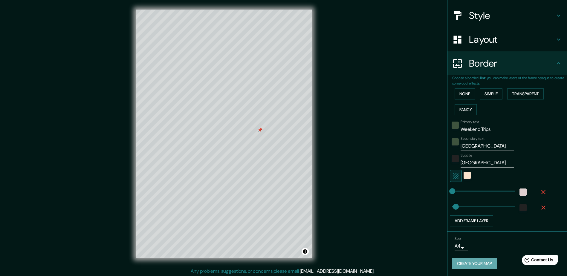
click at [482, 264] on button "Create your map" at bounding box center [474, 263] width 45 height 11
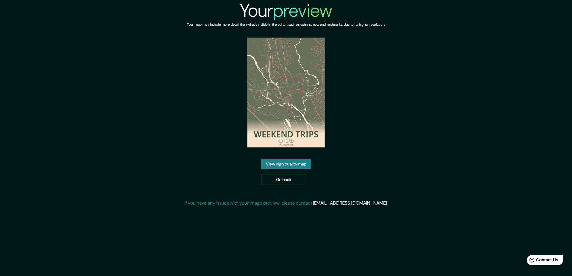
click at [291, 166] on link "View high quality map" at bounding box center [286, 164] width 50 height 11
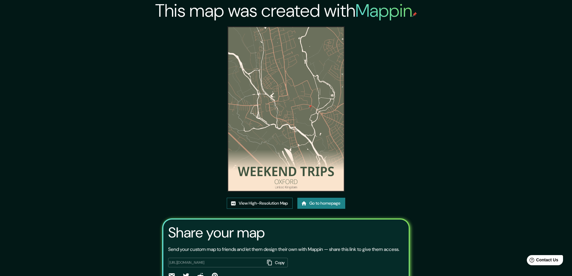
click at [281, 198] on link "View High-Resolution Map" at bounding box center [260, 203] width 66 height 11
